Goal: Transaction & Acquisition: Purchase product/service

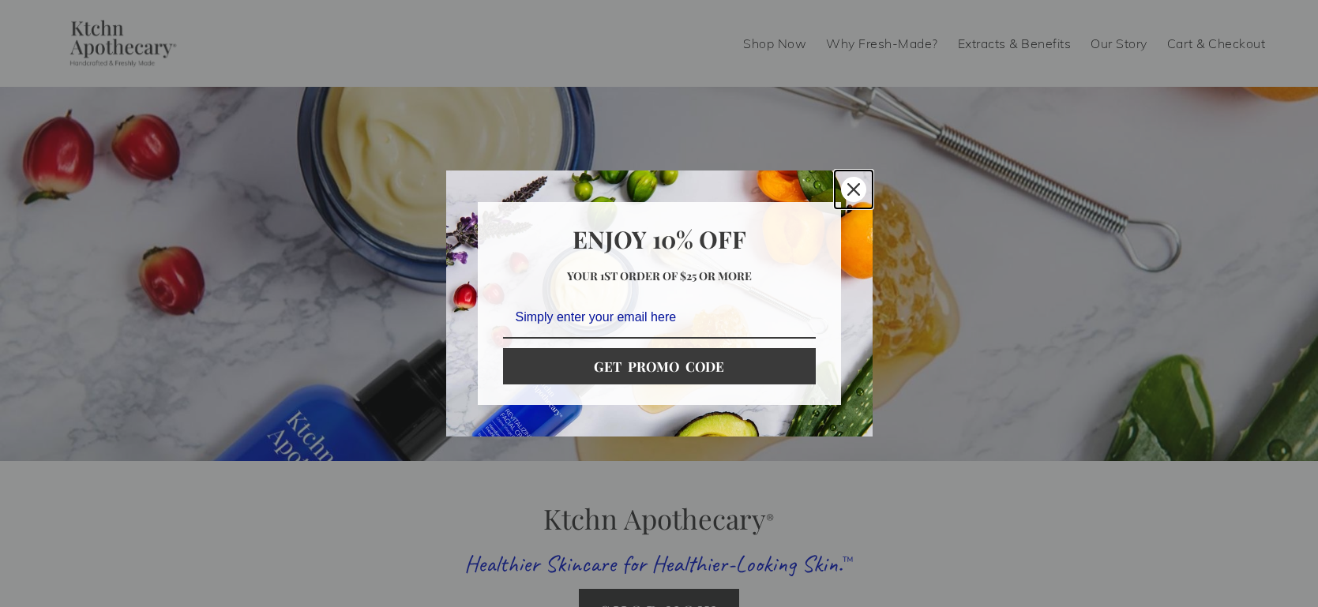
click at [851, 186] on icon "close icon" at bounding box center [853, 189] width 13 height 13
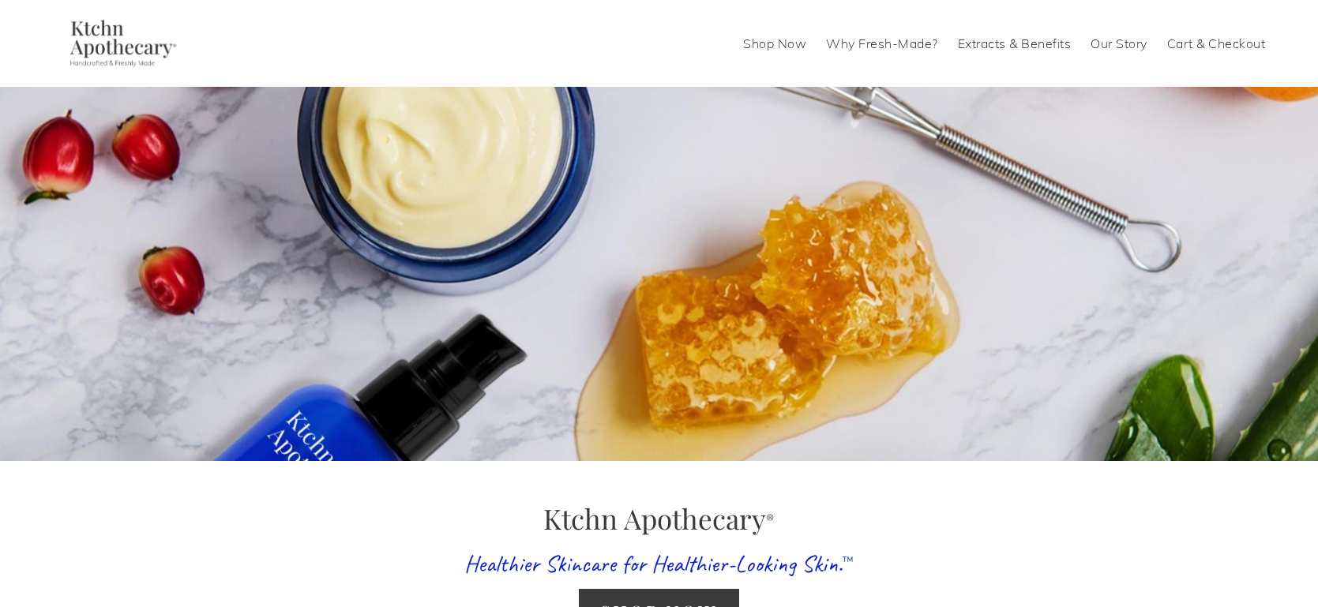
click at [773, 46] on link "Shop Now" at bounding box center [774, 43] width 63 height 25
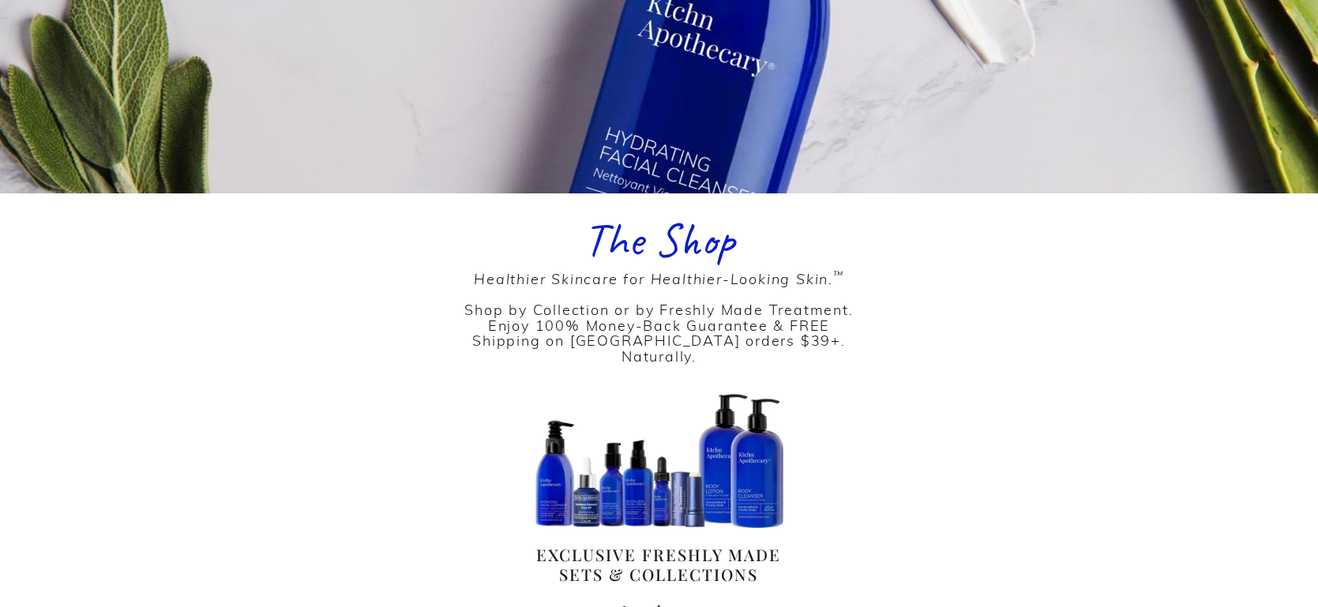
scroll to position [530, 0]
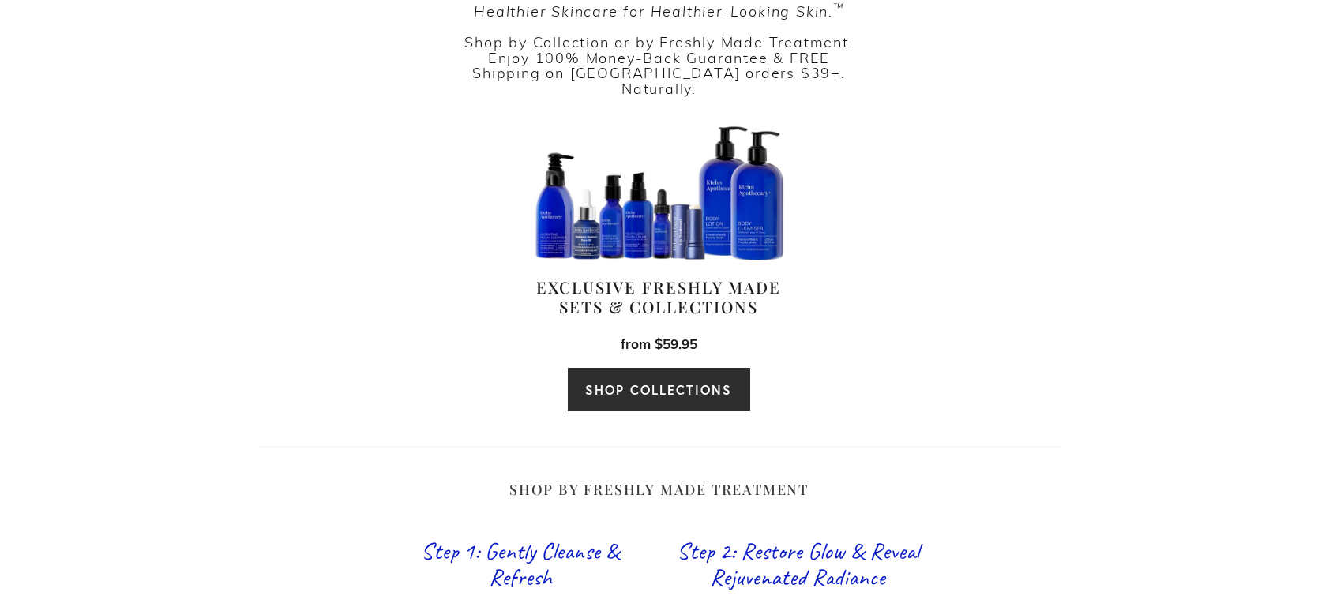
click at [654, 377] on link "SHOP COLLECTIONS" at bounding box center [658, 389] width 183 height 45
